Goal: Book appointment/travel/reservation

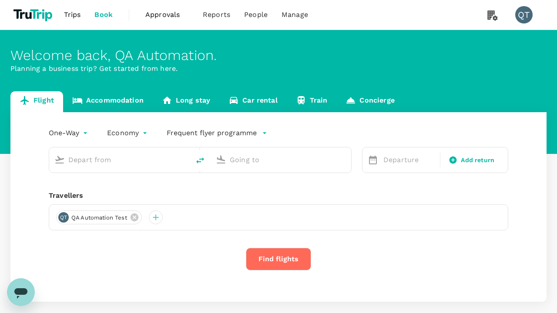
type input "economy-premium-economy"
type input "Singapore Changi (SIN)"
type input "Hong Kong Intl (HKG)"
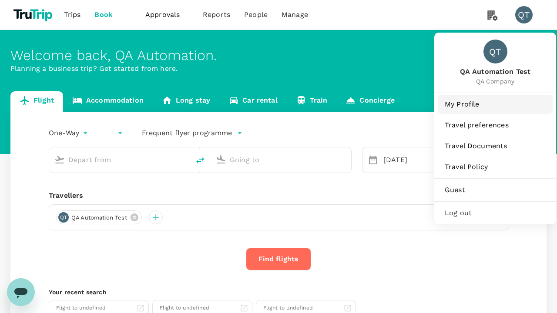
click at [495, 104] on span "My Profile" at bounding box center [494, 104] width 101 height 10
